Goal: Information Seeking & Learning: Find specific fact

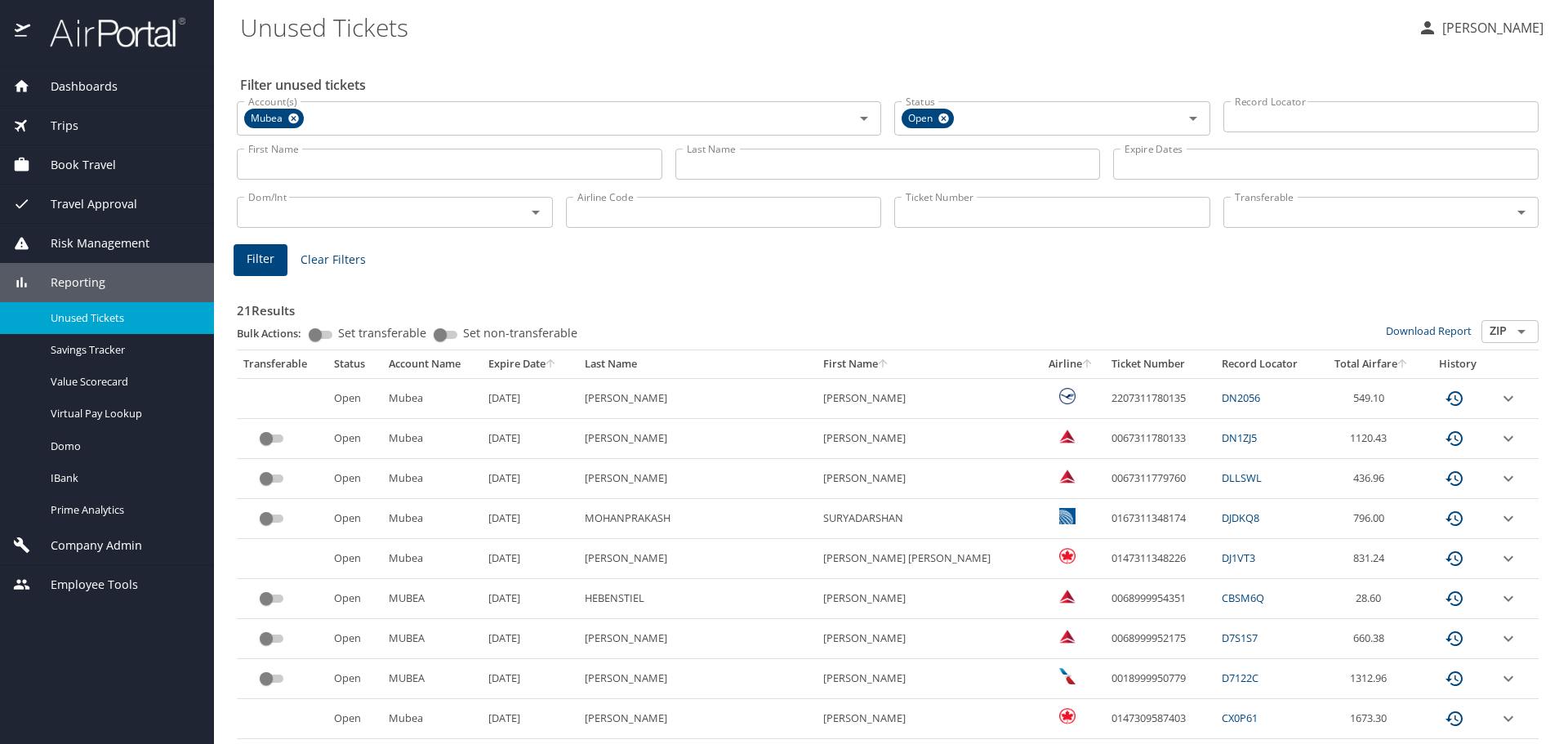
click at [751, 161] on input "Last Name" at bounding box center [888, 164] width 425 height 31
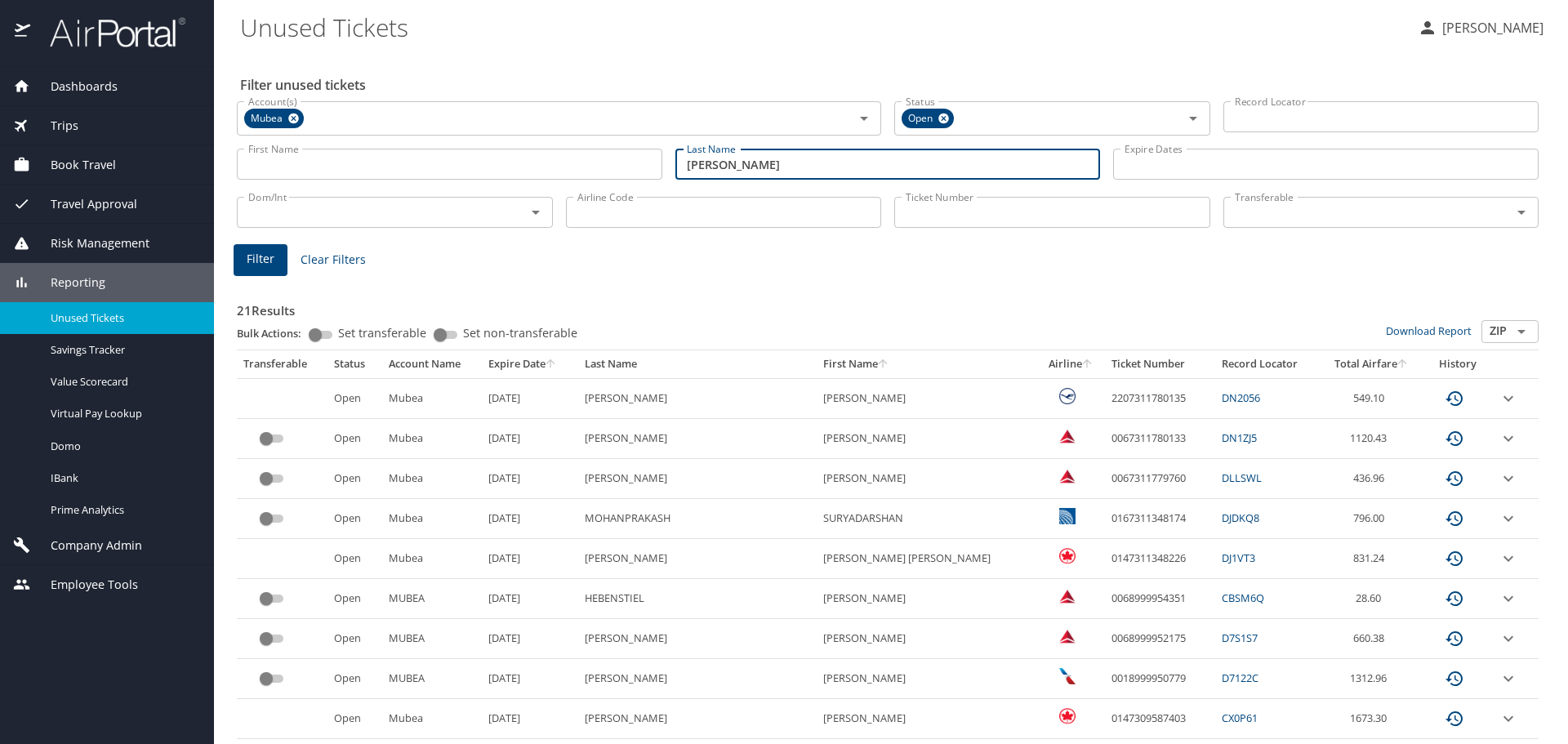
type input "[PERSON_NAME]"
click at [251, 256] on span "Filter" at bounding box center [260, 260] width 28 height 20
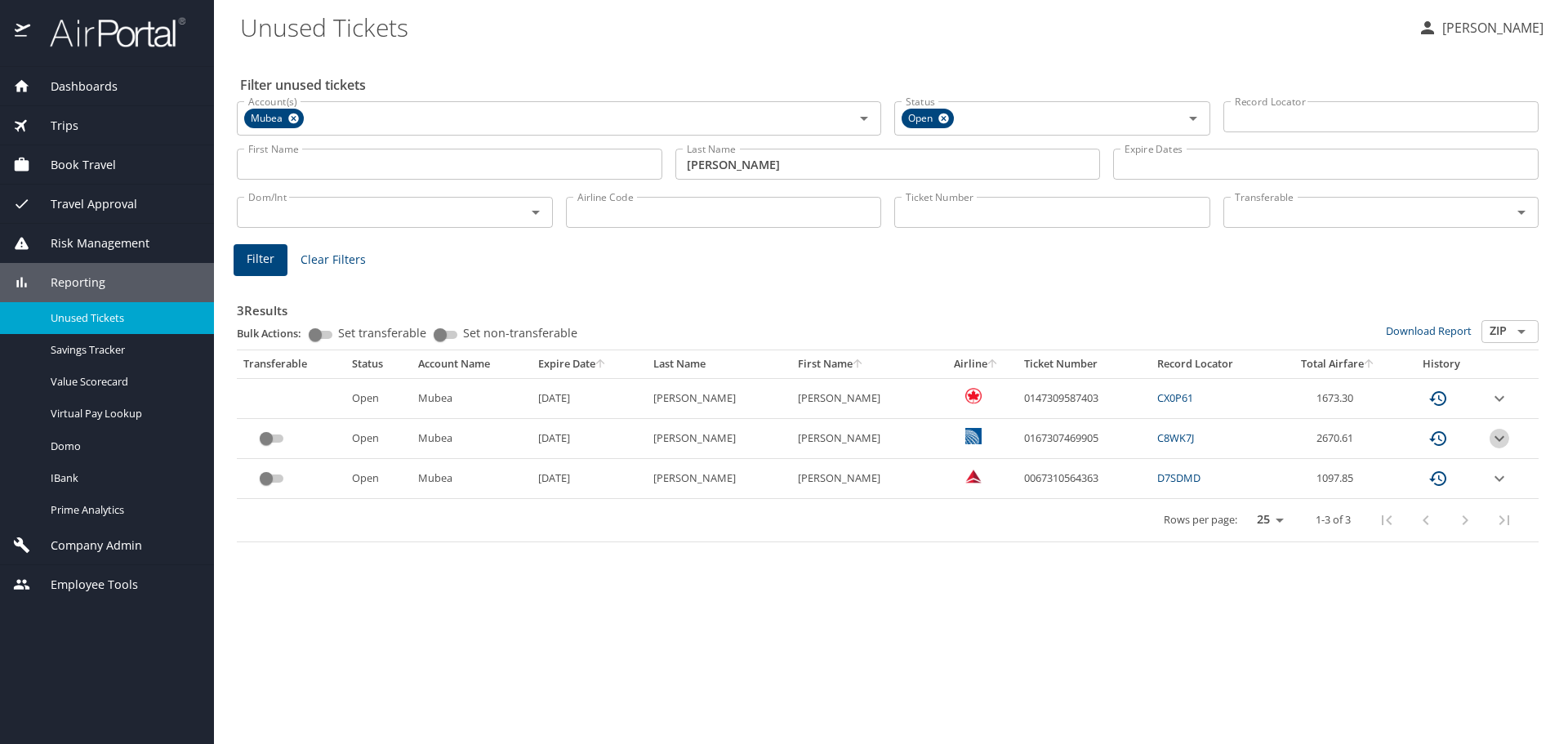
click at [1500, 437] on icon "expand row" at bounding box center [1500, 438] width 10 height 6
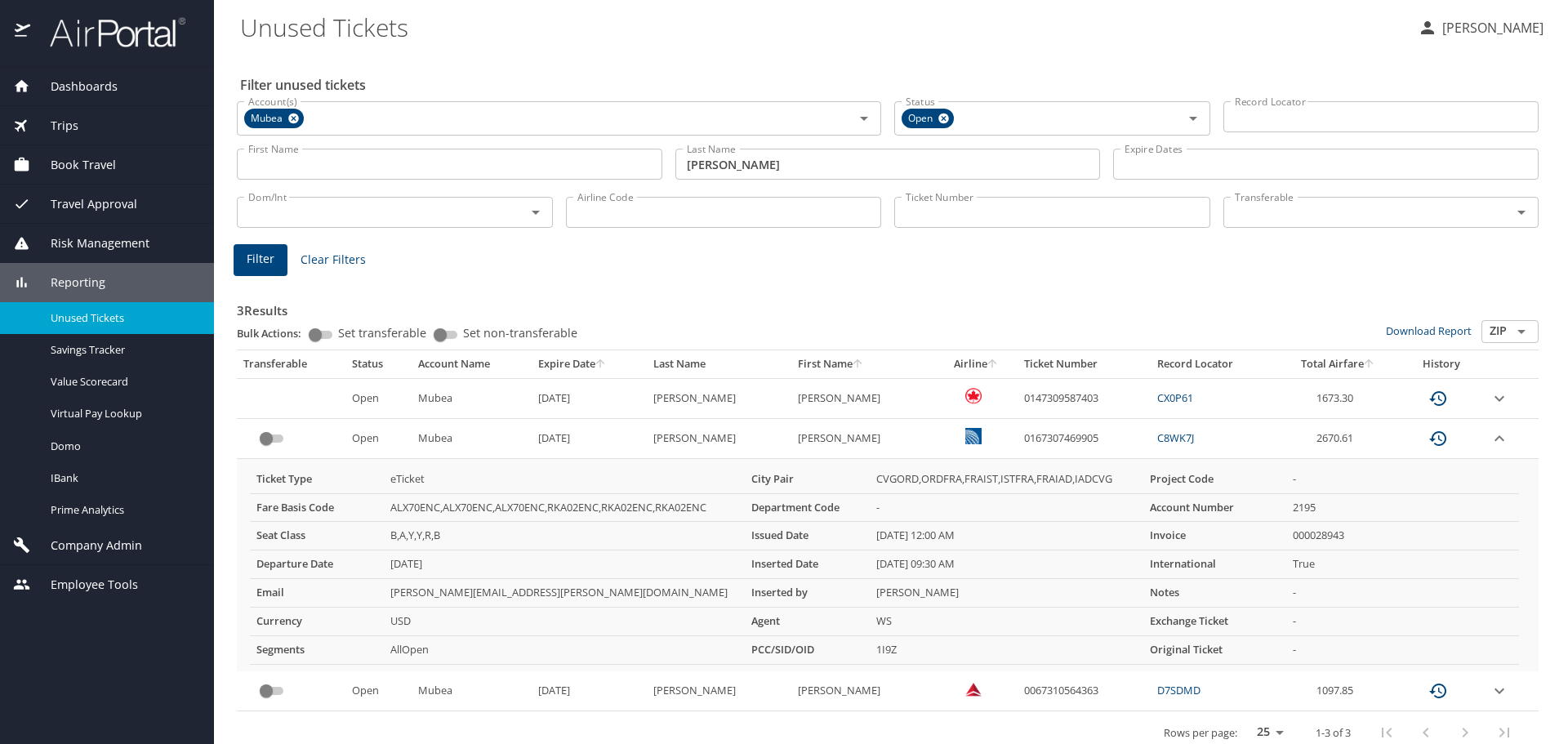
drag, startPoint x: 1412, startPoint y: 546, endPoint x: 1420, endPoint y: 533, distance: 15.3
click at [1420, 535] on td "000028943" at bounding box center [1402, 536] width 232 height 29
click at [1489, 436] on icon "expand row" at bounding box center [1499, 438] width 19 height 19
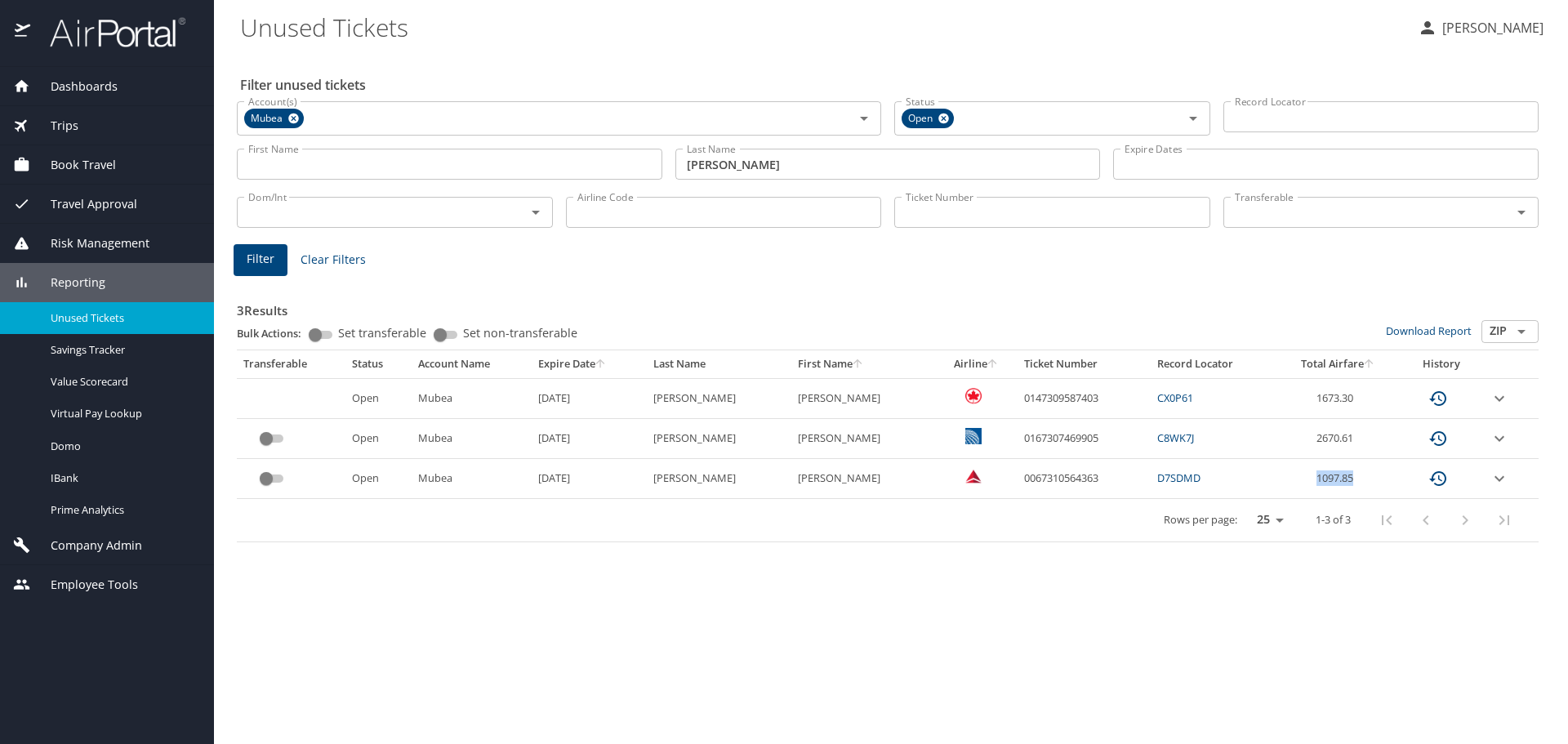
drag, startPoint x: 1352, startPoint y: 476, endPoint x: 1281, endPoint y: 480, distance: 71.1
click at [1281, 480] on td "1097.85" at bounding box center [1338, 479] width 123 height 40
copy td "1097.85"
click at [1496, 482] on icon "expand row" at bounding box center [1499, 479] width 19 height 19
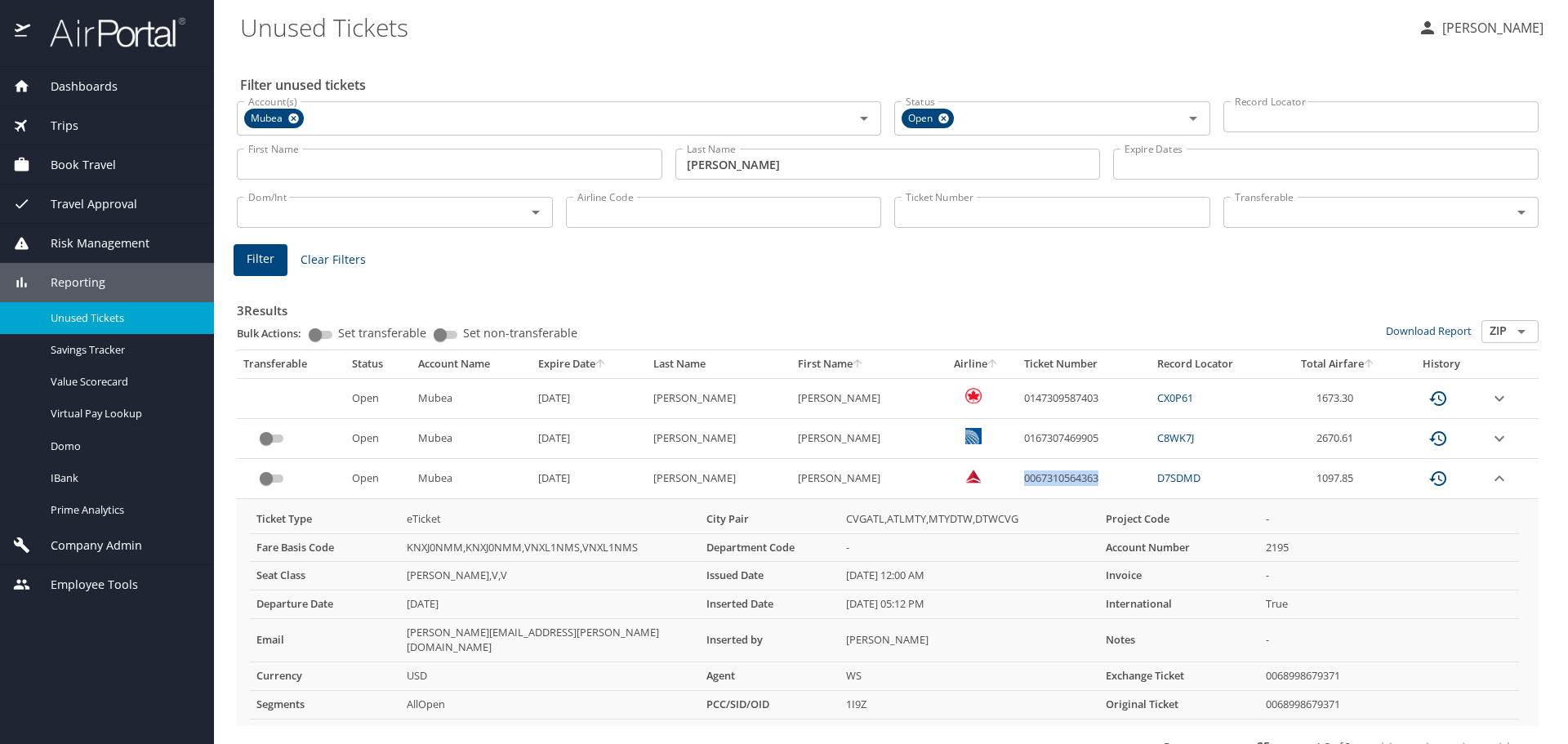
drag, startPoint x: 1074, startPoint y: 473, endPoint x: 980, endPoint y: 484, distance: 94.6
click at [1018, 484] on td "0067310564363" at bounding box center [1084, 479] width 133 height 40
drag, startPoint x: 1062, startPoint y: 474, endPoint x: 1070, endPoint y: 484, distance: 12.8
click at [1062, 477] on td "0067310564363" at bounding box center [1084, 479] width 133 height 40
copy td "0067310564363"
